Goal: Check status

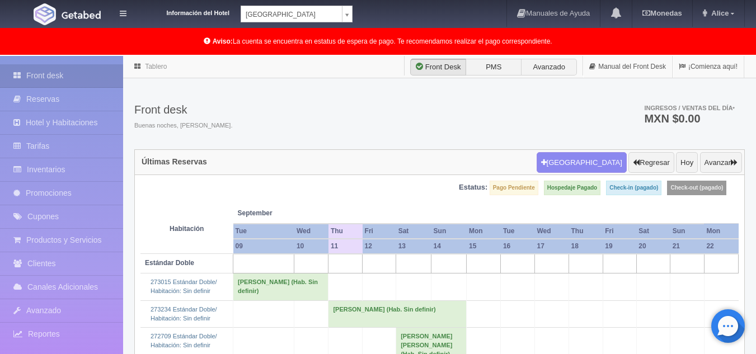
scroll to position [112, 0]
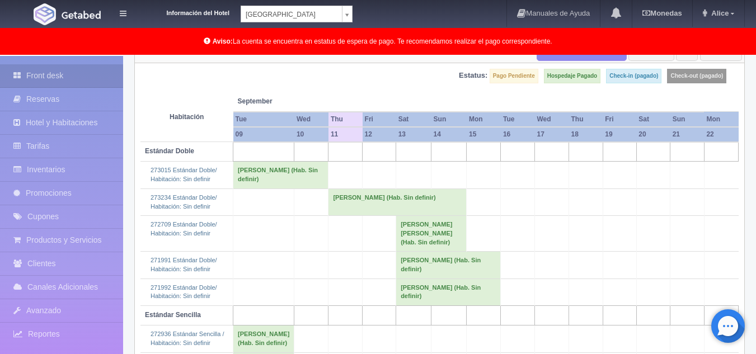
click at [353, 204] on td "[PERSON_NAME] (Hab. Sin definir)" at bounding box center [398, 202] width 138 height 27
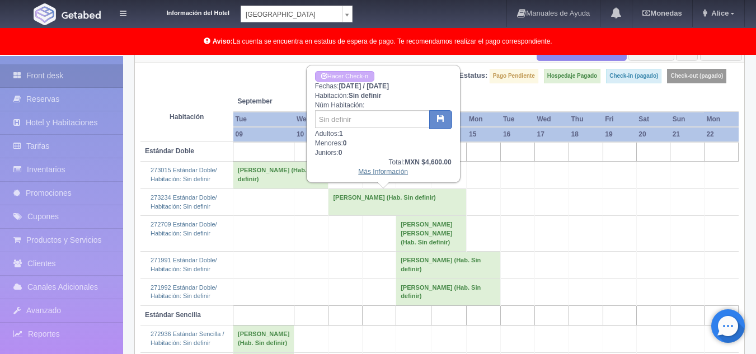
click at [375, 176] on link "Más Información" at bounding box center [383, 172] width 50 height 8
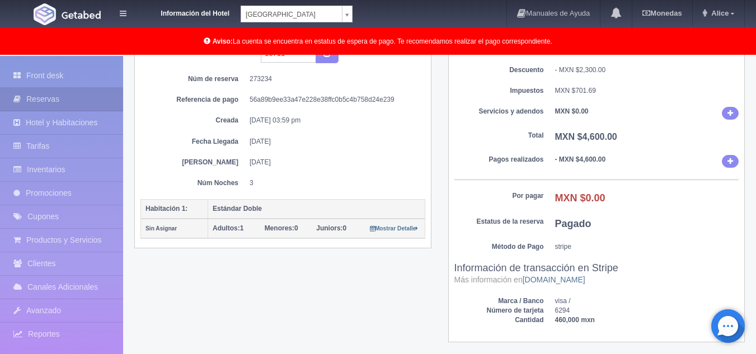
scroll to position [60, 0]
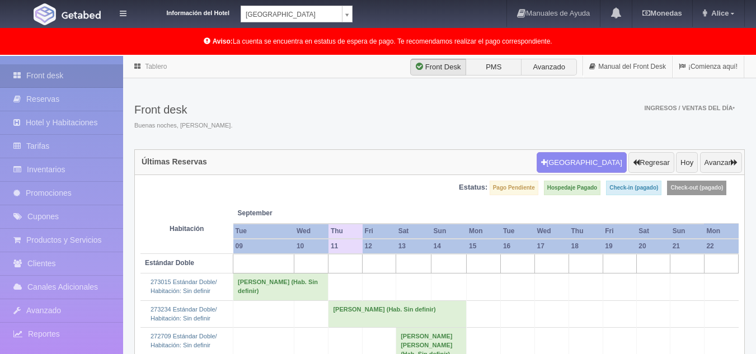
scroll to position [112, 0]
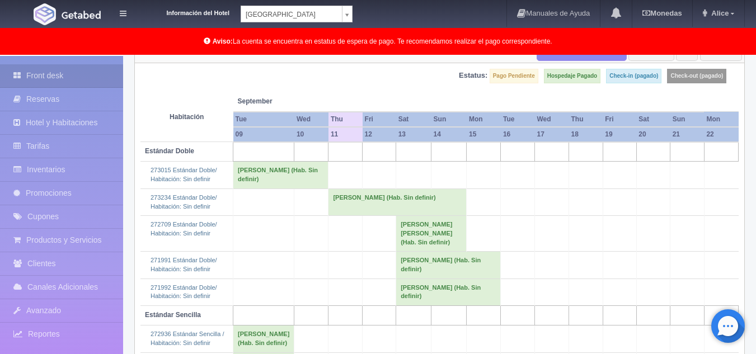
click at [276, 186] on td "[PERSON_NAME] (Hab. Sin definir)" at bounding box center [280, 175] width 95 height 27
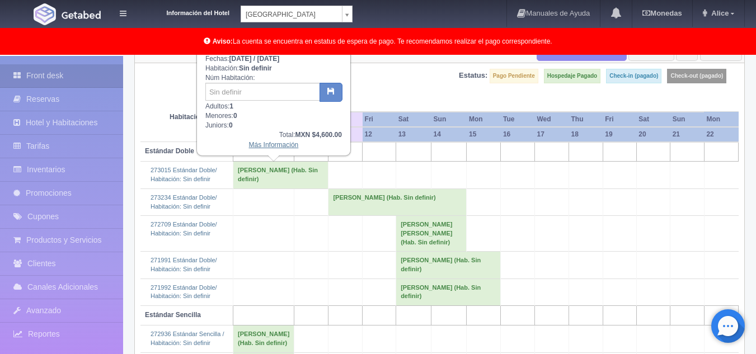
click at [277, 147] on link "Más Información" at bounding box center [274, 145] width 50 height 8
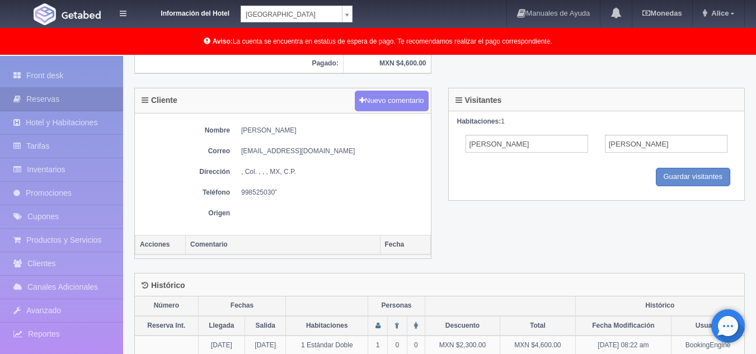
scroll to position [504, 0]
